Goal: Communication & Community: Answer question/provide support

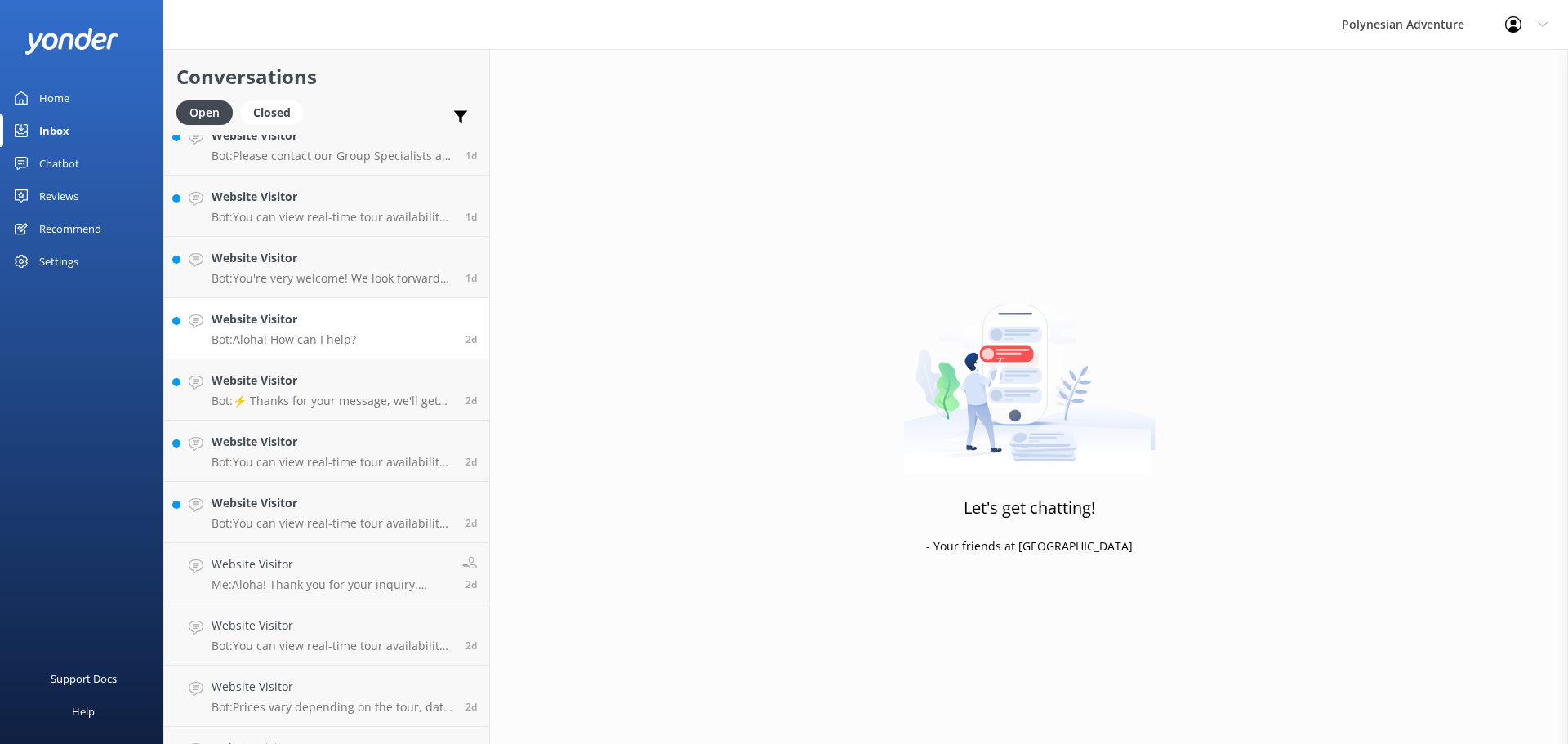
scroll to position [409, 0]
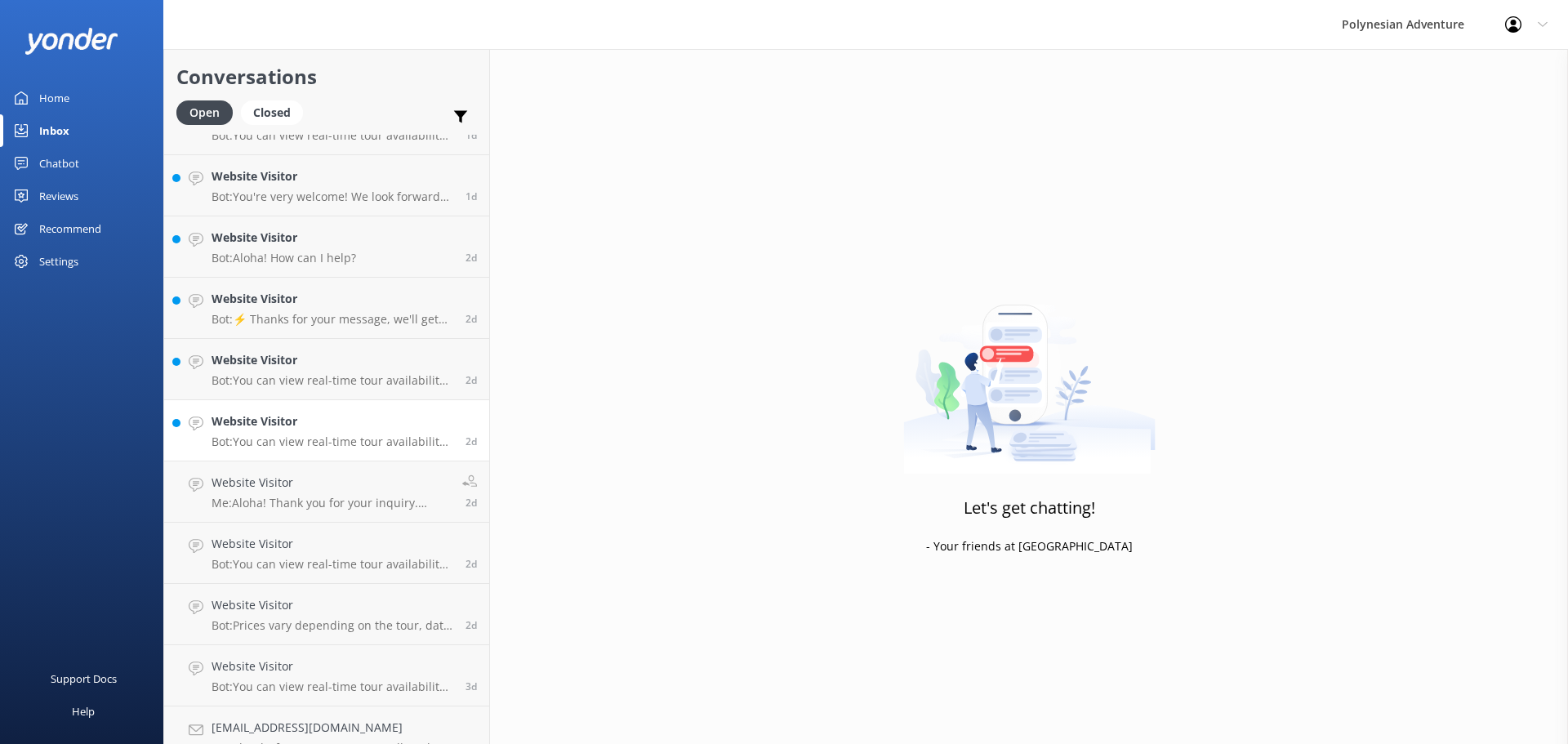
click at [323, 436] on p "Bot: You can view real-time tour availability and book your Polynesian Adventur…" at bounding box center [333, 441] width 242 height 15
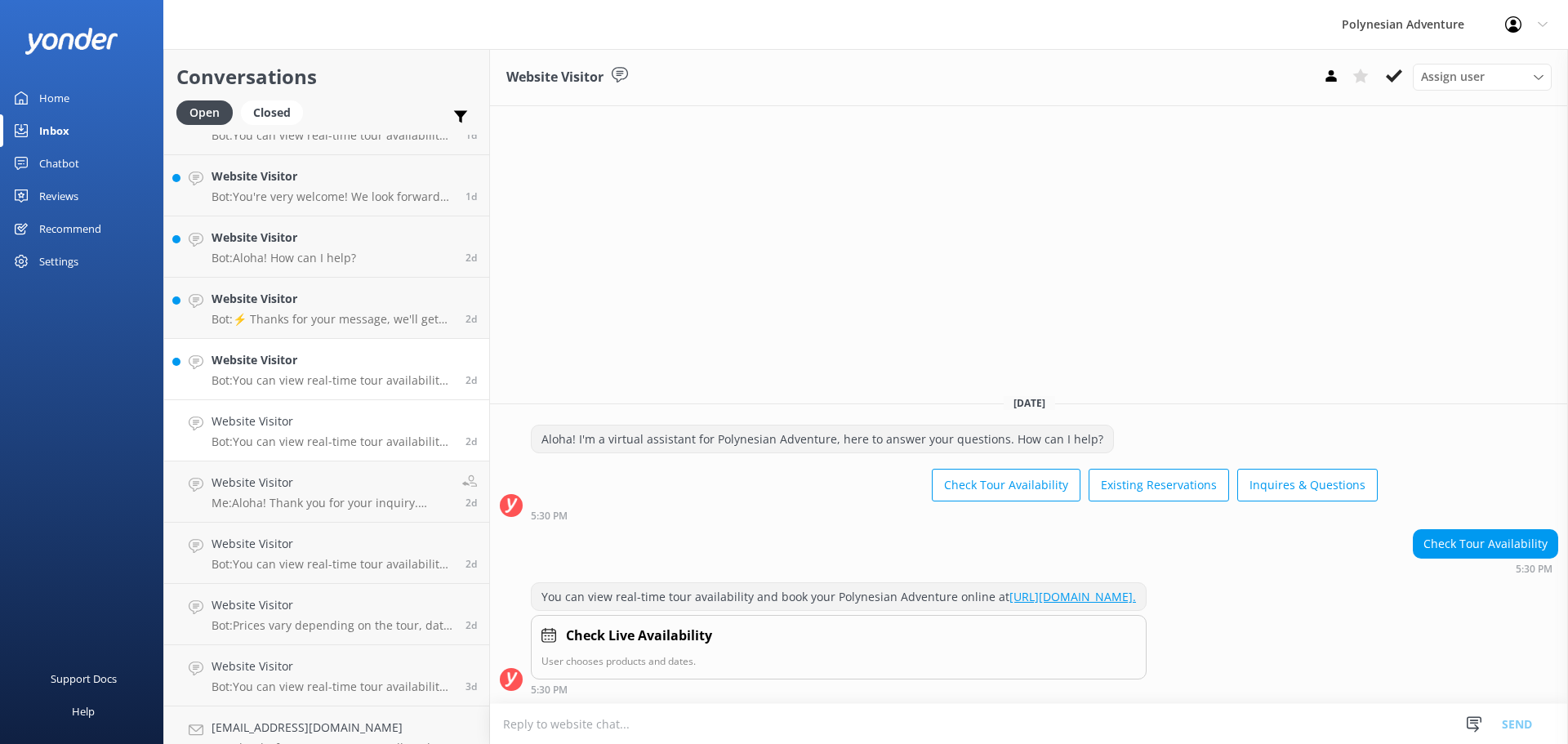
click at [322, 372] on div "Website Visitor Bot: You can view real-time tour availability and book your Pol…" at bounding box center [333, 369] width 242 height 36
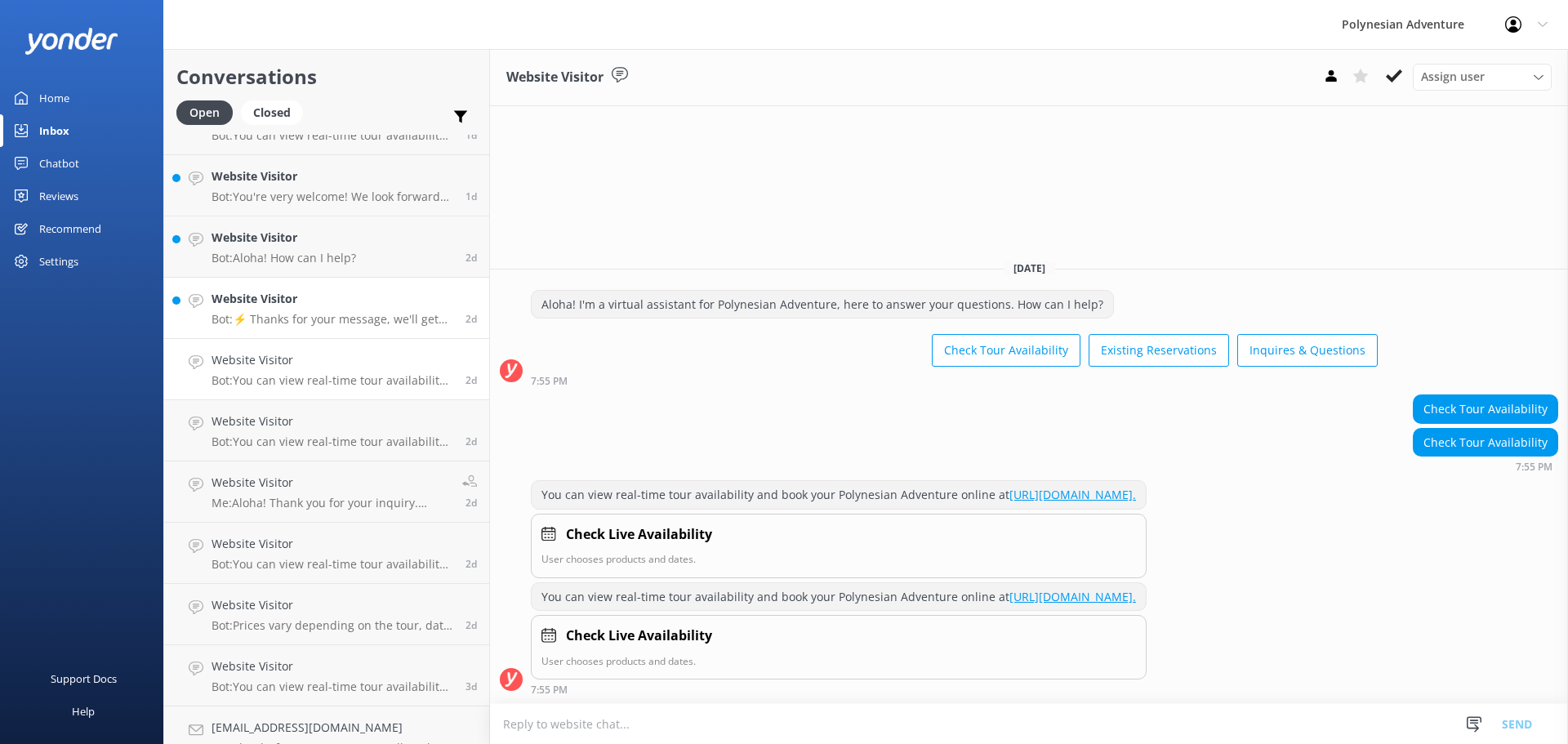
click at [321, 318] on p "Bot: ⚡ Thanks for your message, we'll get back to you as soon as we can. You're…" at bounding box center [333, 319] width 242 height 15
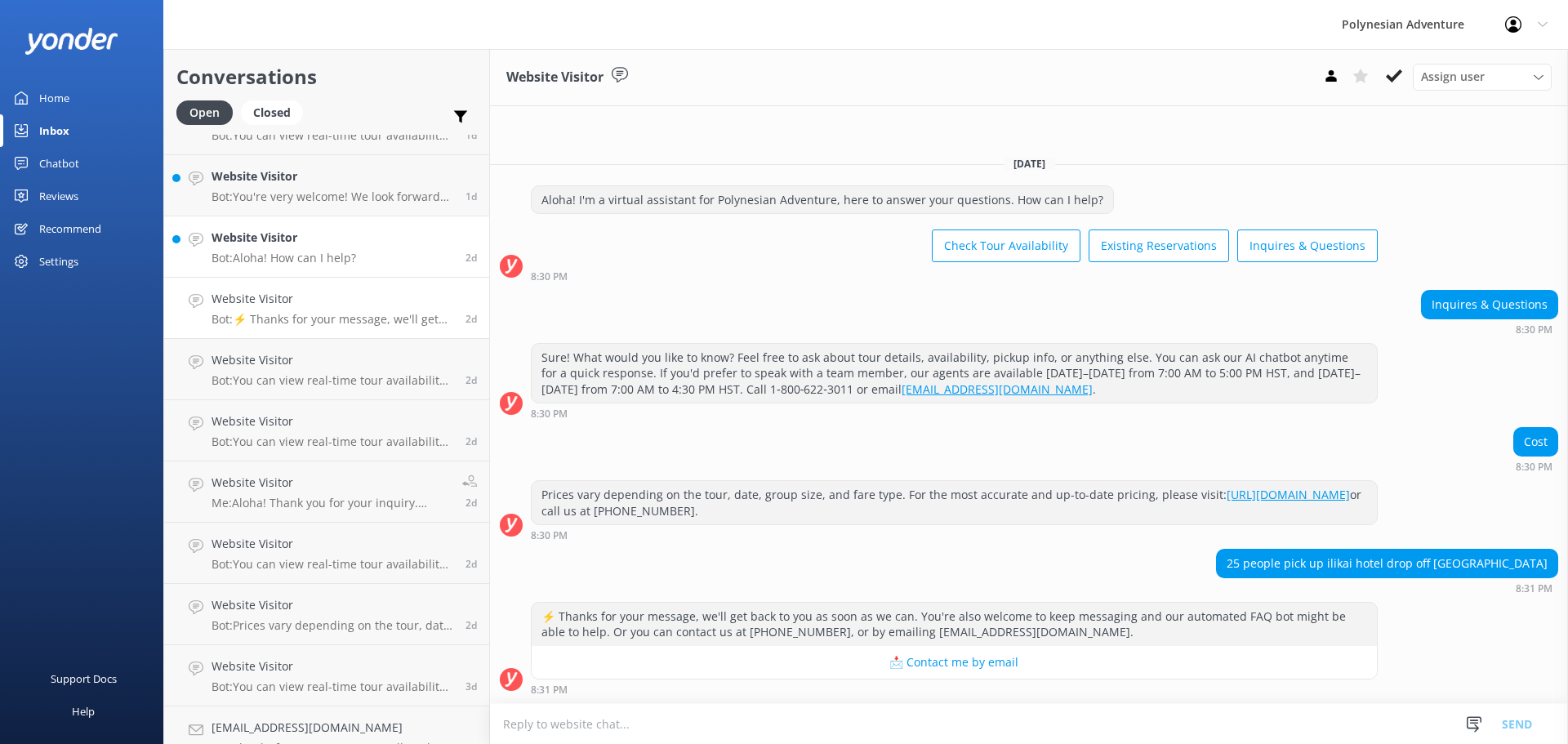
click at [324, 250] on div "Website Visitor Bot: Aloha! How can I help?" at bounding box center [284, 246] width 145 height 36
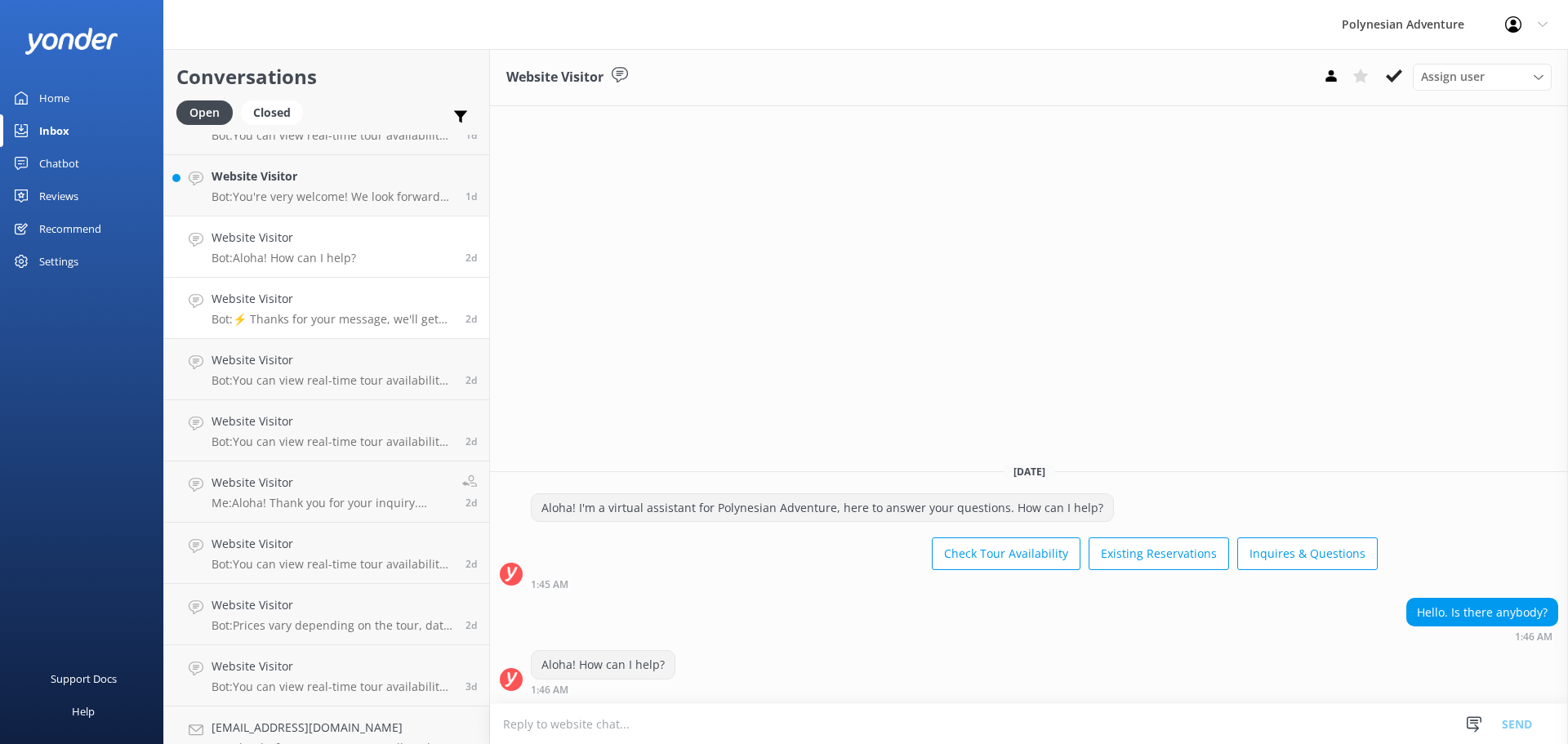
scroll to position [326, 0]
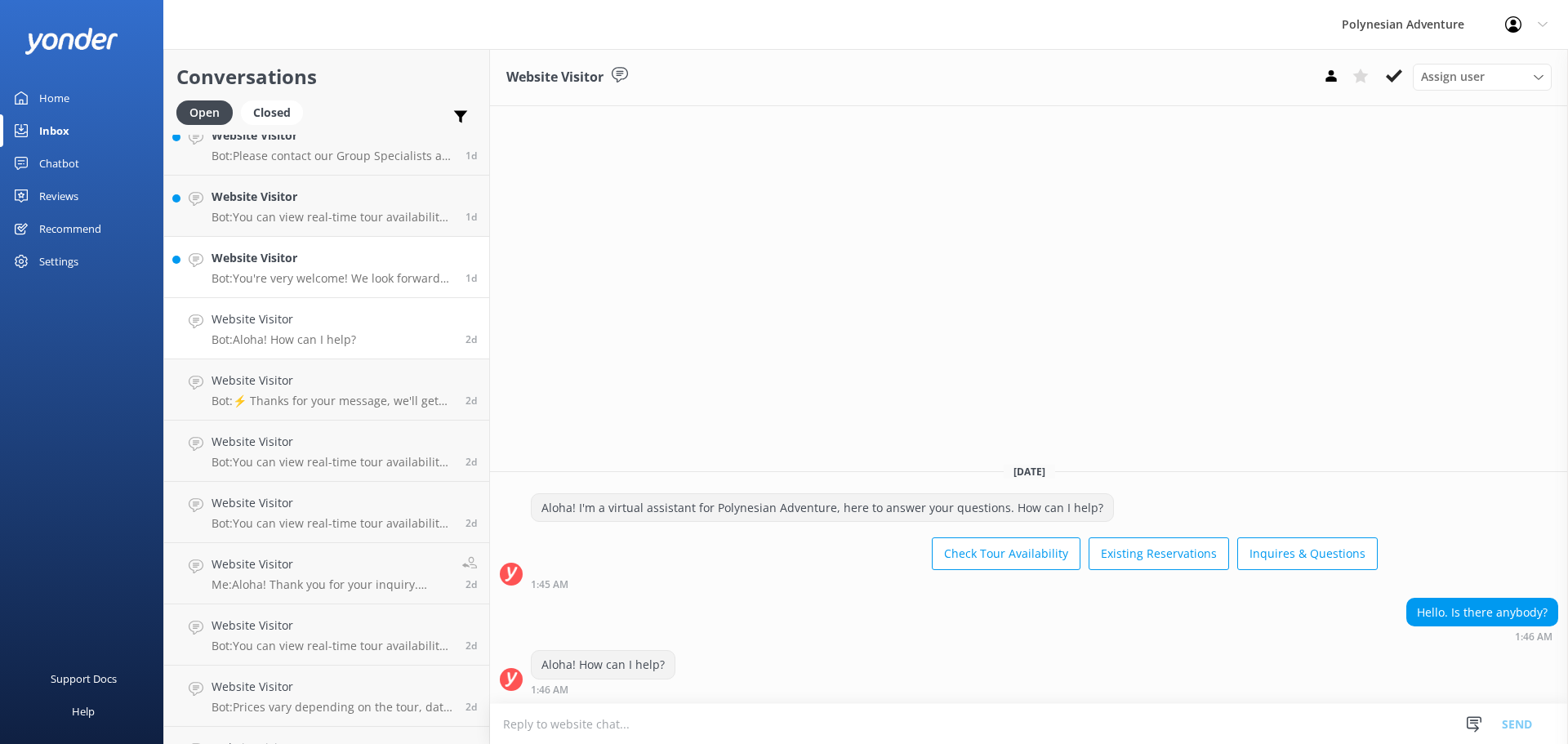
click at [312, 283] on p "Bot: You're very welcome! We look forward to seeing you on a Polynesian Adventu…" at bounding box center [333, 278] width 242 height 15
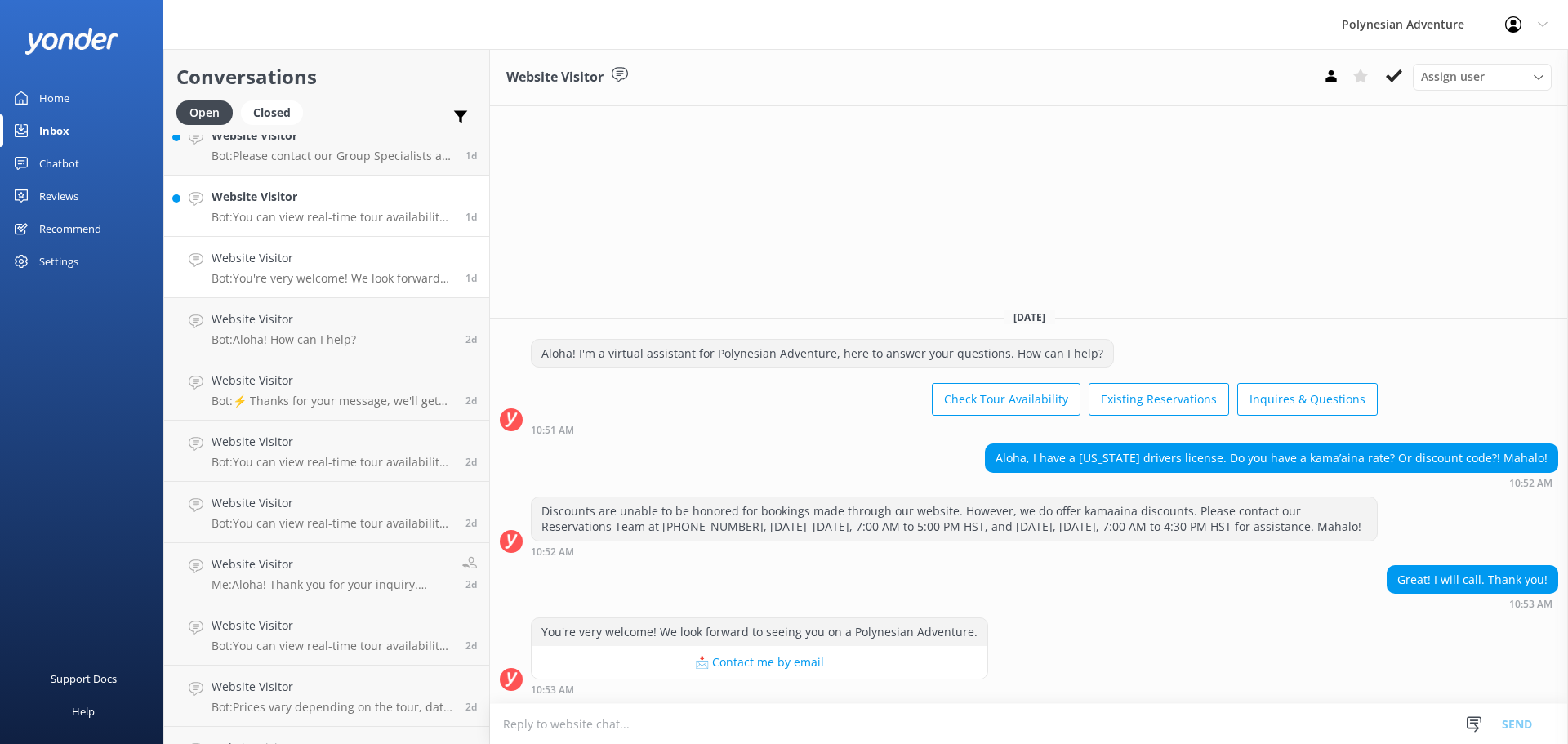
click at [305, 217] on p "Bot: You can view real-time tour availability and book your Polynesian Adventur…" at bounding box center [333, 217] width 242 height 15
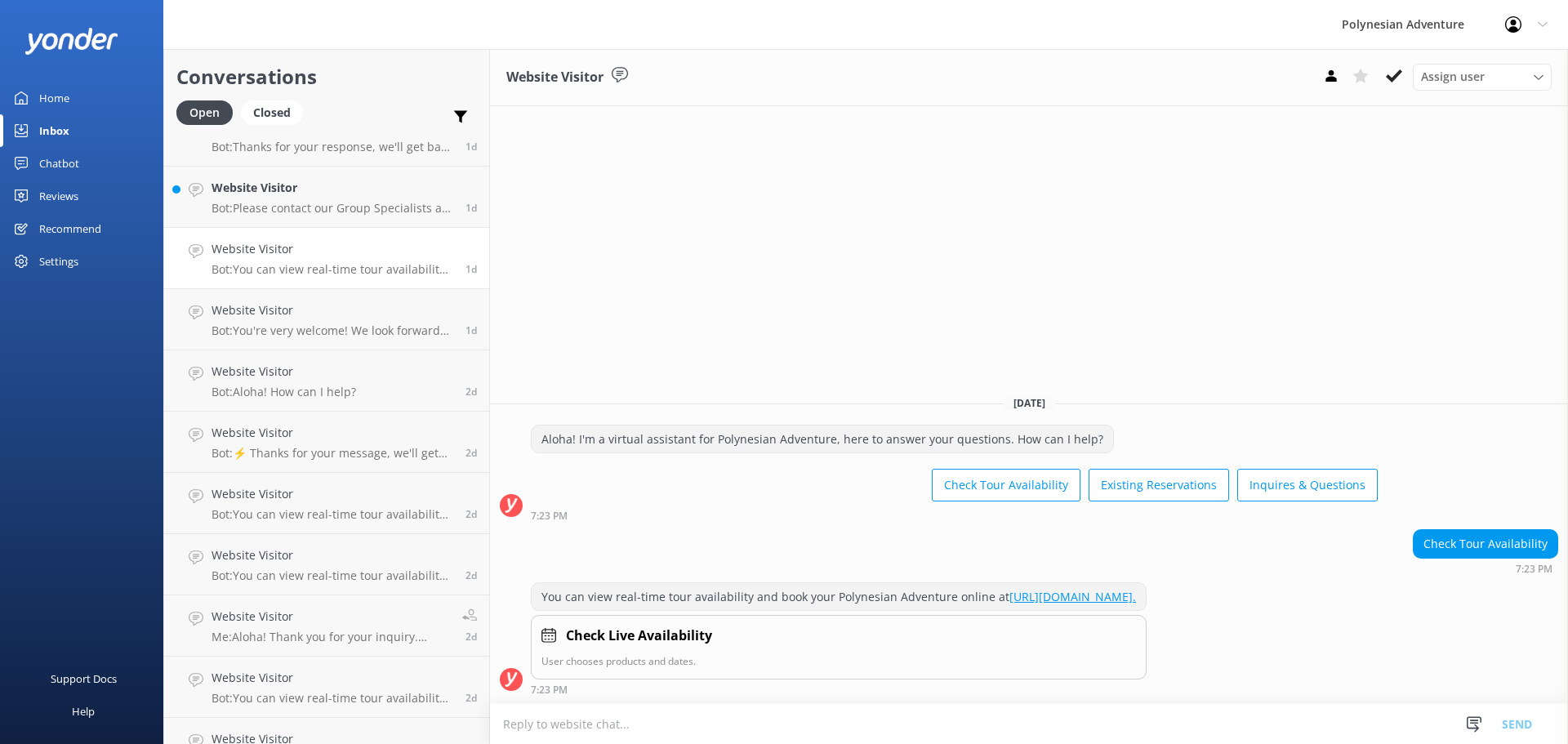
scroll to position [245, 0]
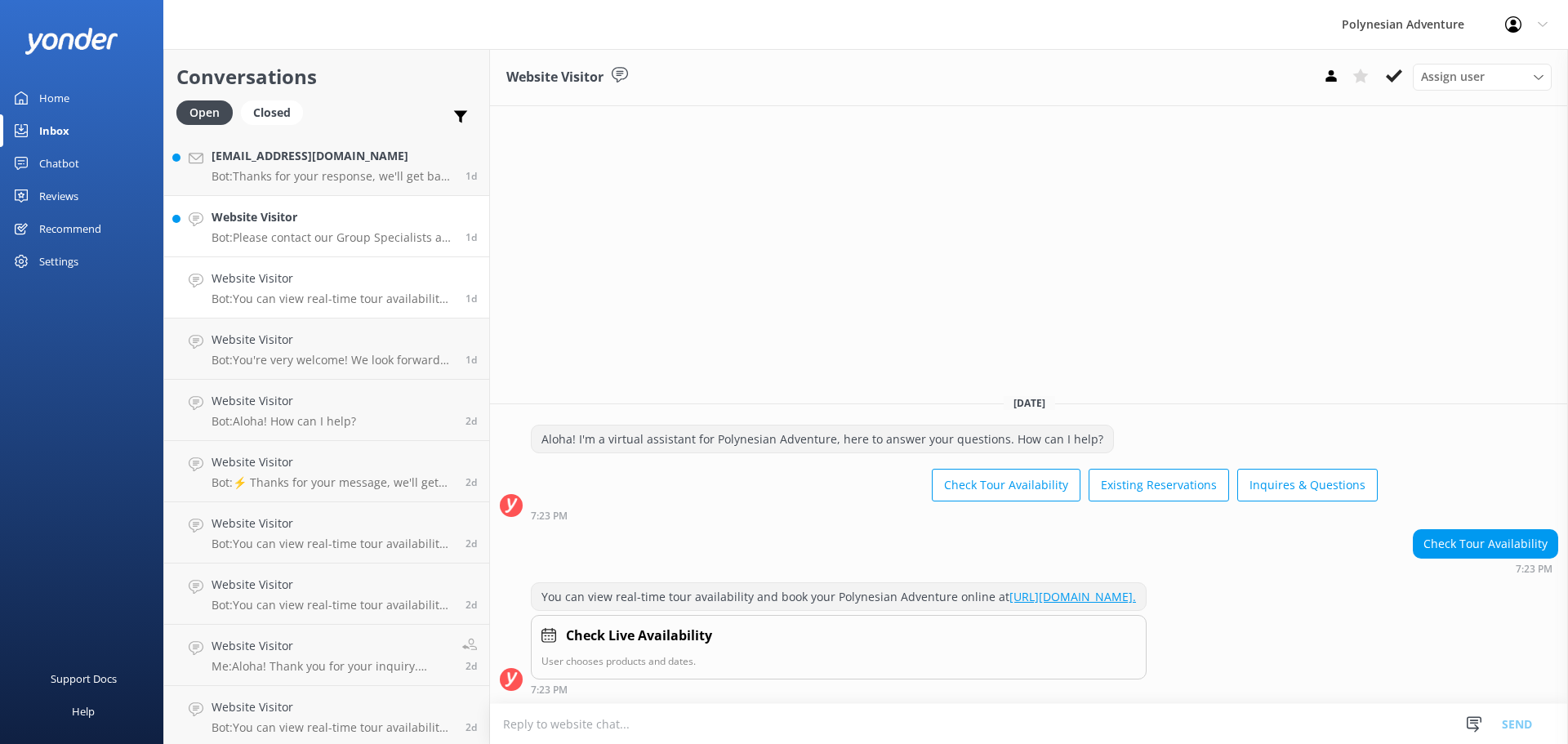
click at [303, 232] on p "Bot: Please contact our Group Specialists at 808-836-2288 or request a custom q…" at bounding box center [333, 237] width 242 height 15
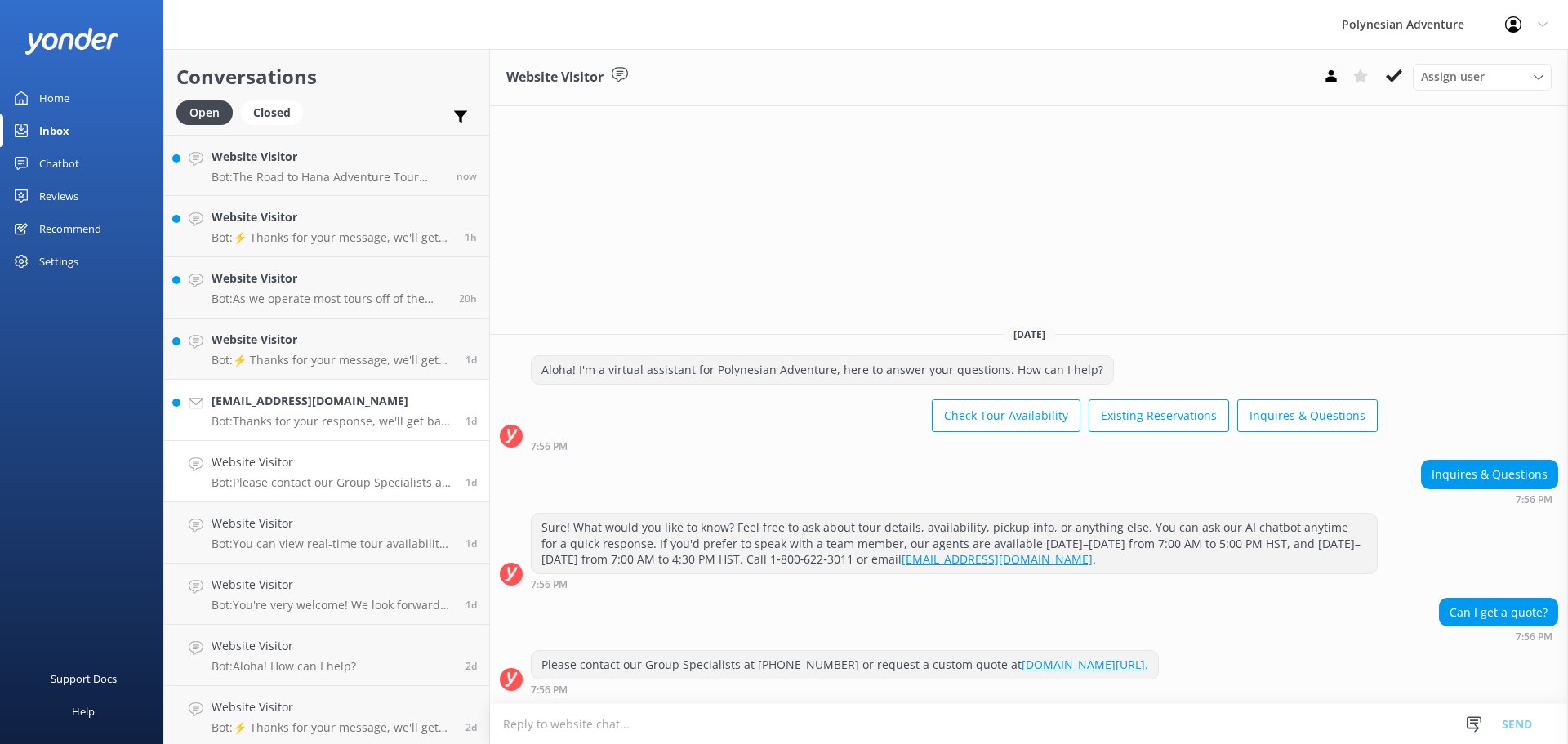
click at [289, 405] on h4 "hullja0@gmail.com" at bounding box center [333, 401] width 242 height 18
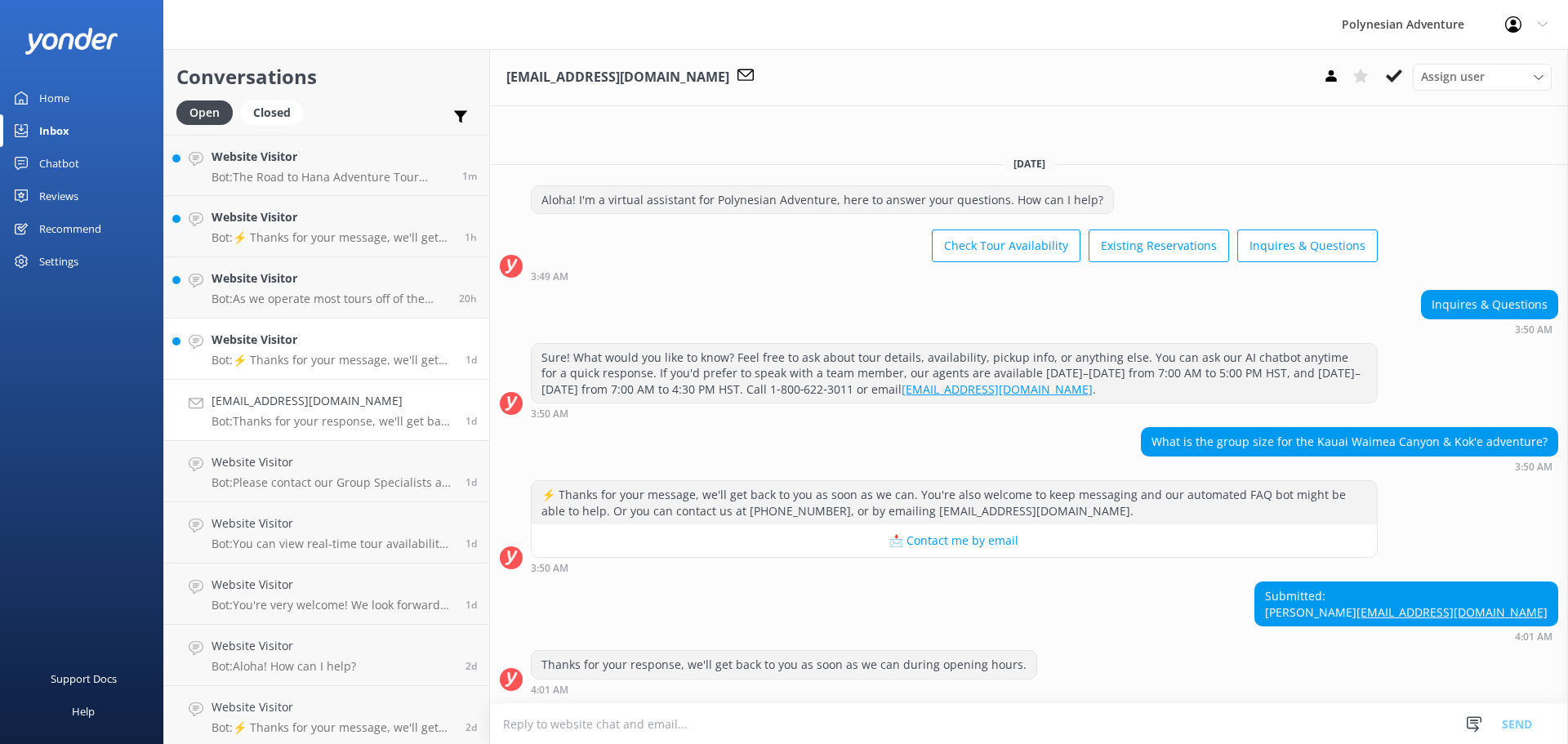
click at [281, 343] on h4 "Website Visitor" at bounding box center [333, 339] width 242 height 18
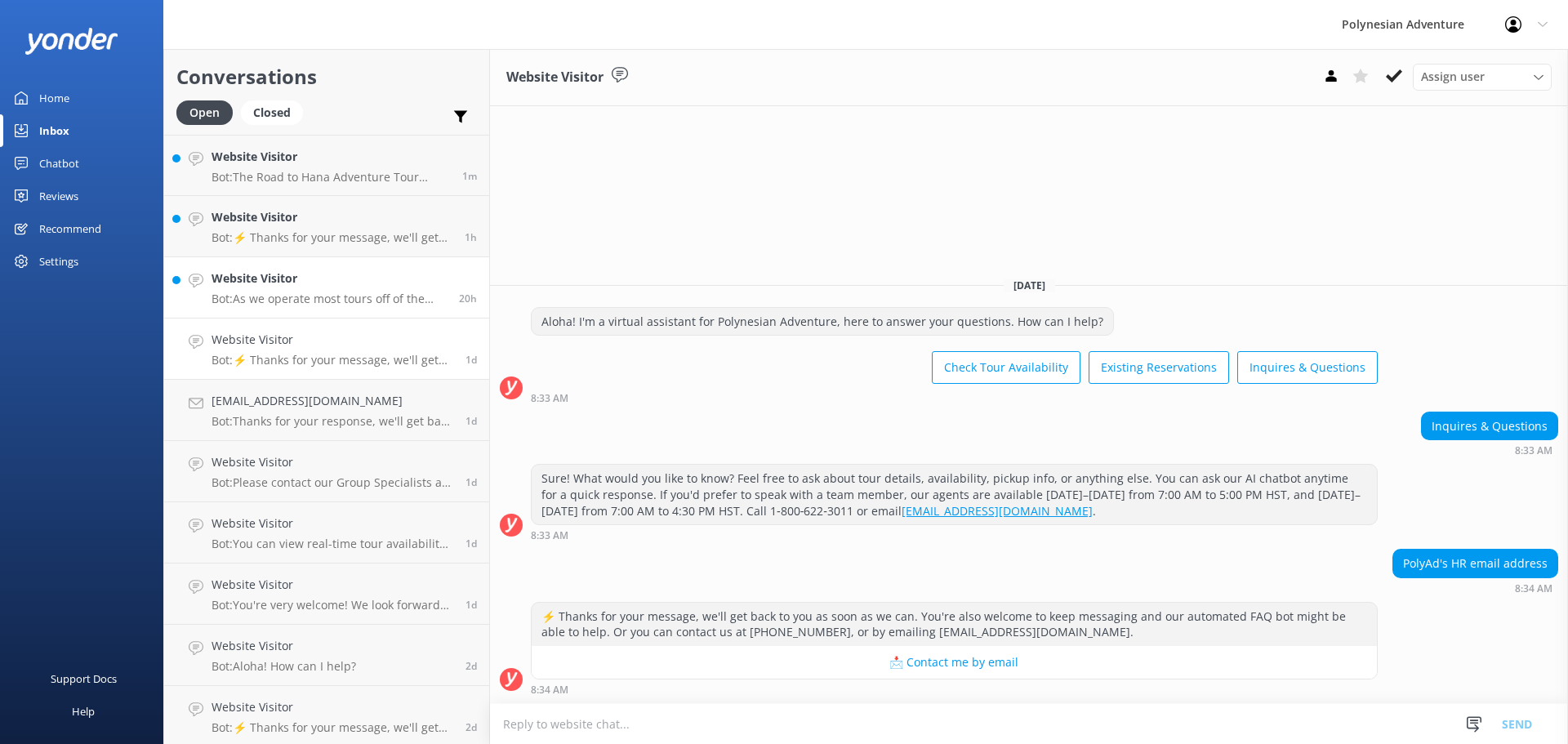
click at [287, 272] on h4 "Website Visitor" at bounding box center [330, 278] width 236 height 18
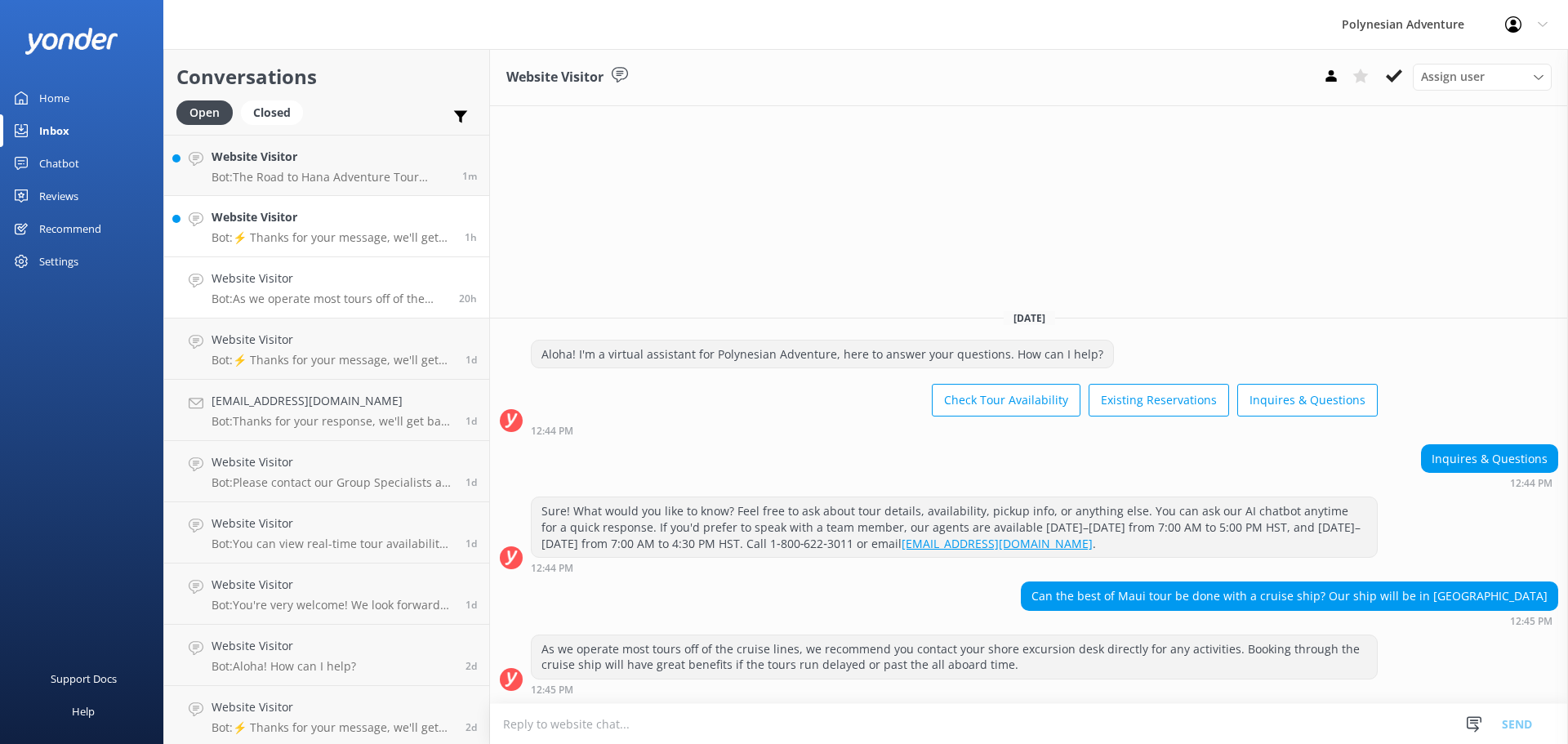
click at [302, 236] on p "Bot: ⚡ Thanks for your message, we'll get back to you as soon as we can. You're…" at bounding box center [332, 237] width 241 height 15
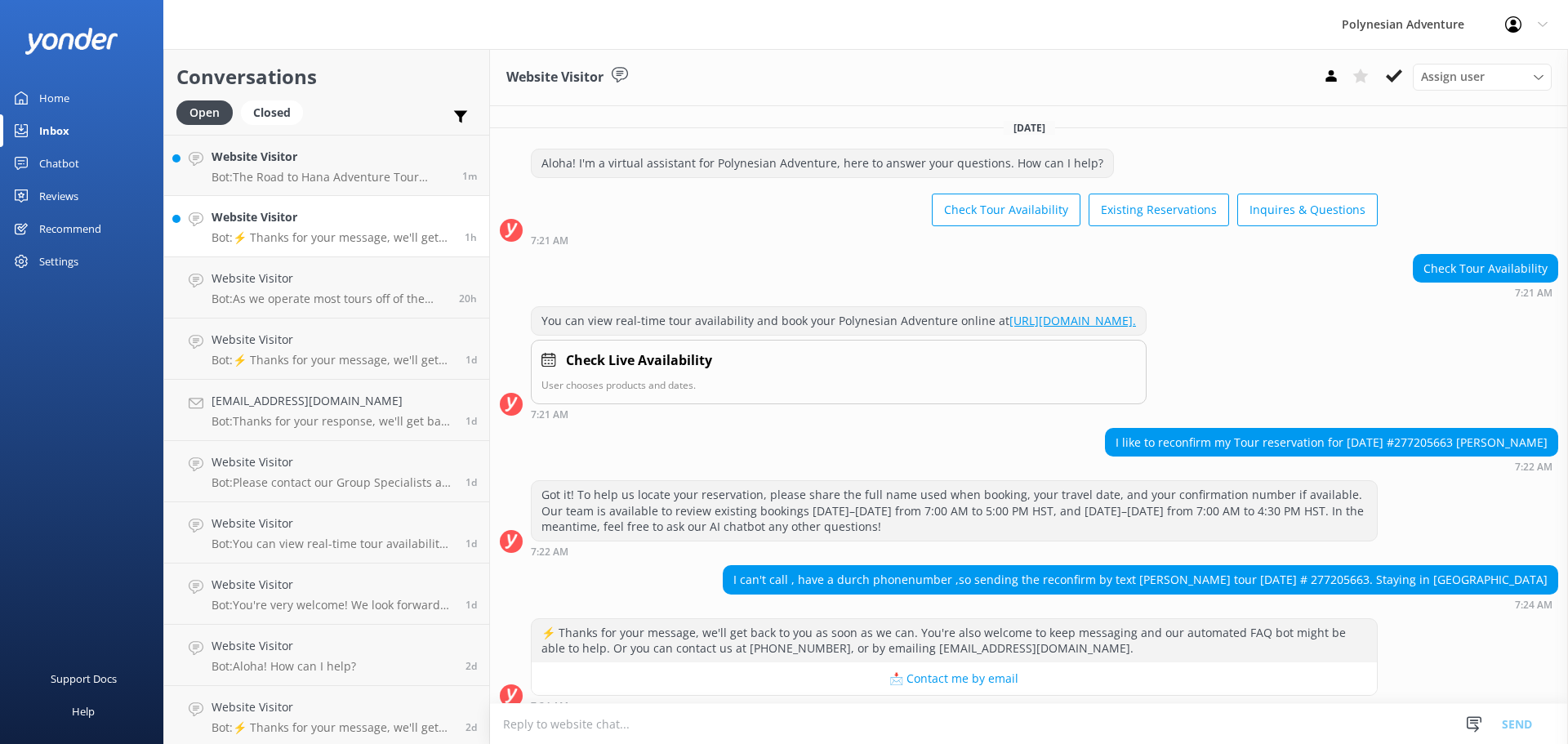
scroll to position [32, 0]
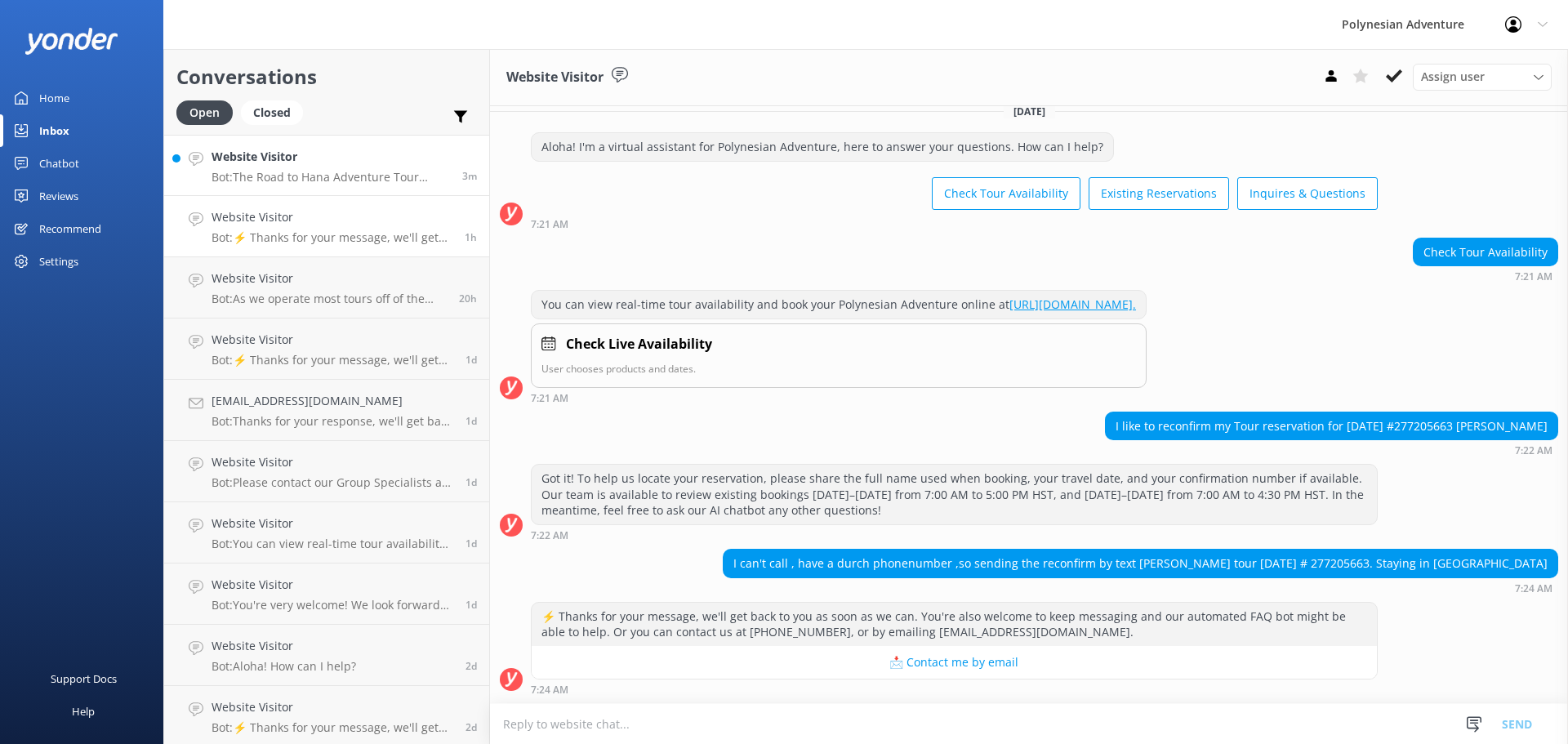
click at [246, 162] on h4 "Website Visitor" at bounding box center [331, 156] width 239 height 18
